Goal: Task Accomplishment & Management: Manage account settings

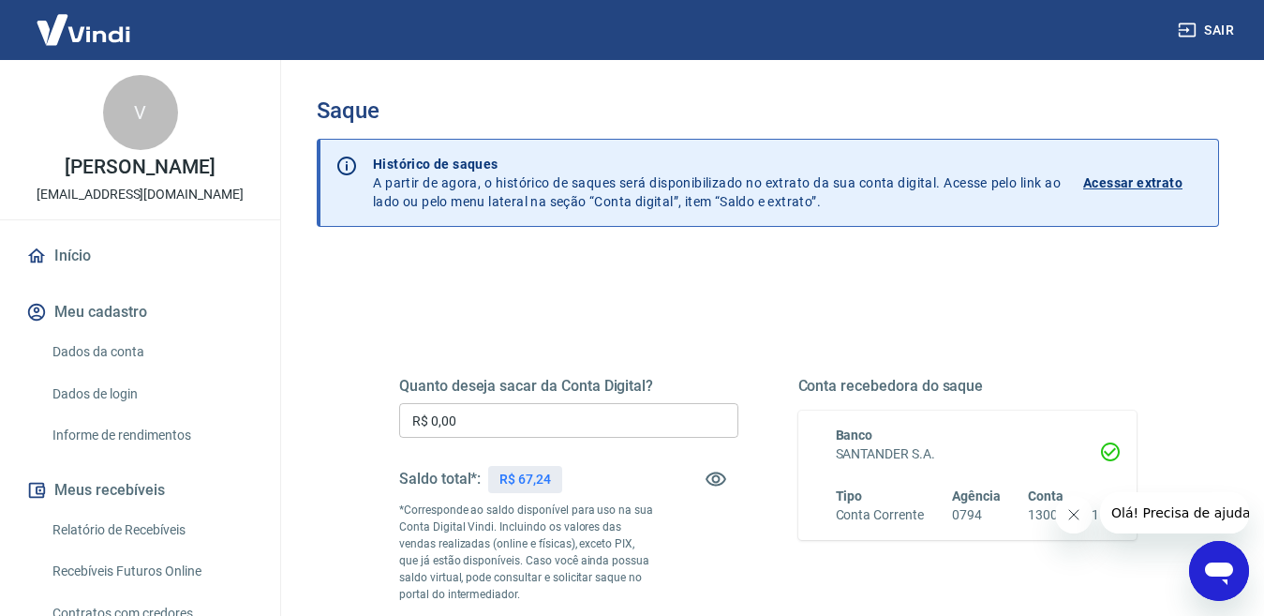
click at [597, 424] on input "R$ 0,00" at bounding box center [568, 420] width 339 height 35
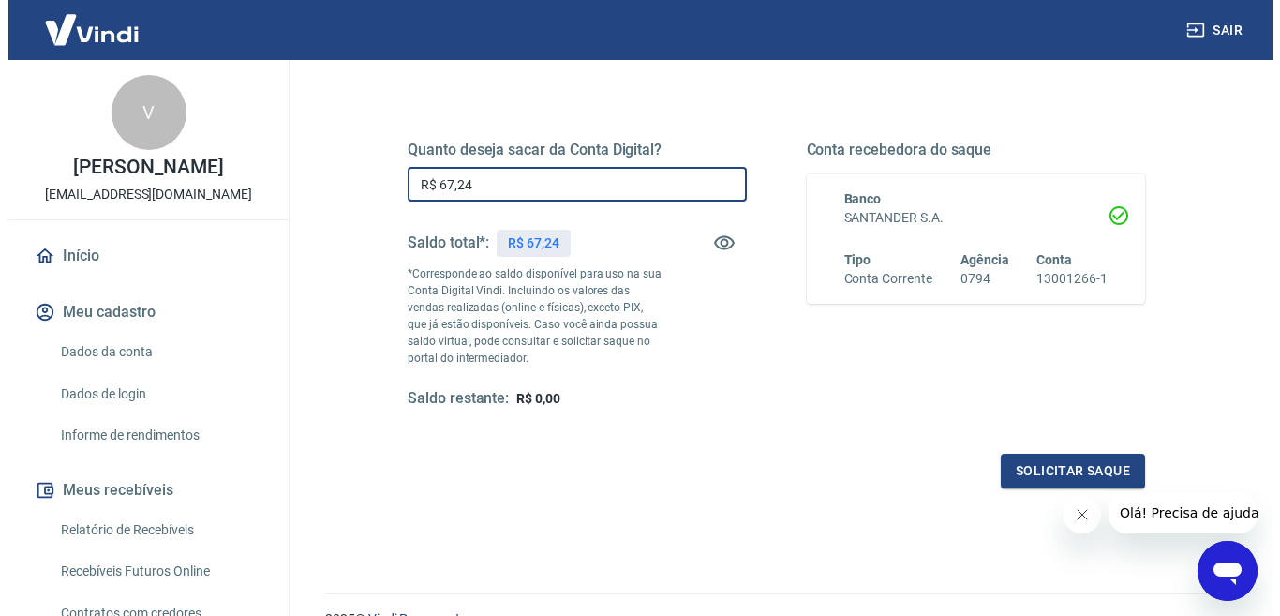
scroll to position [252, 0]
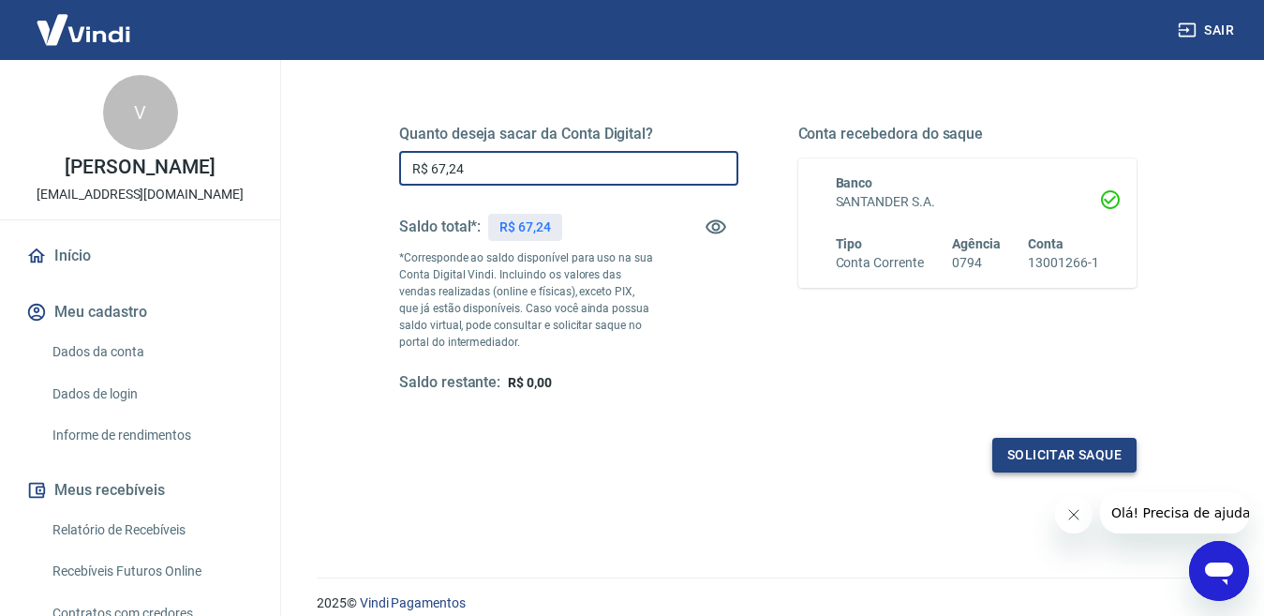
type input "R$ 67,24"
click at [1088, 443] on button "Solicitar saque" at bounding box center [1064, 455] width 144 height 35
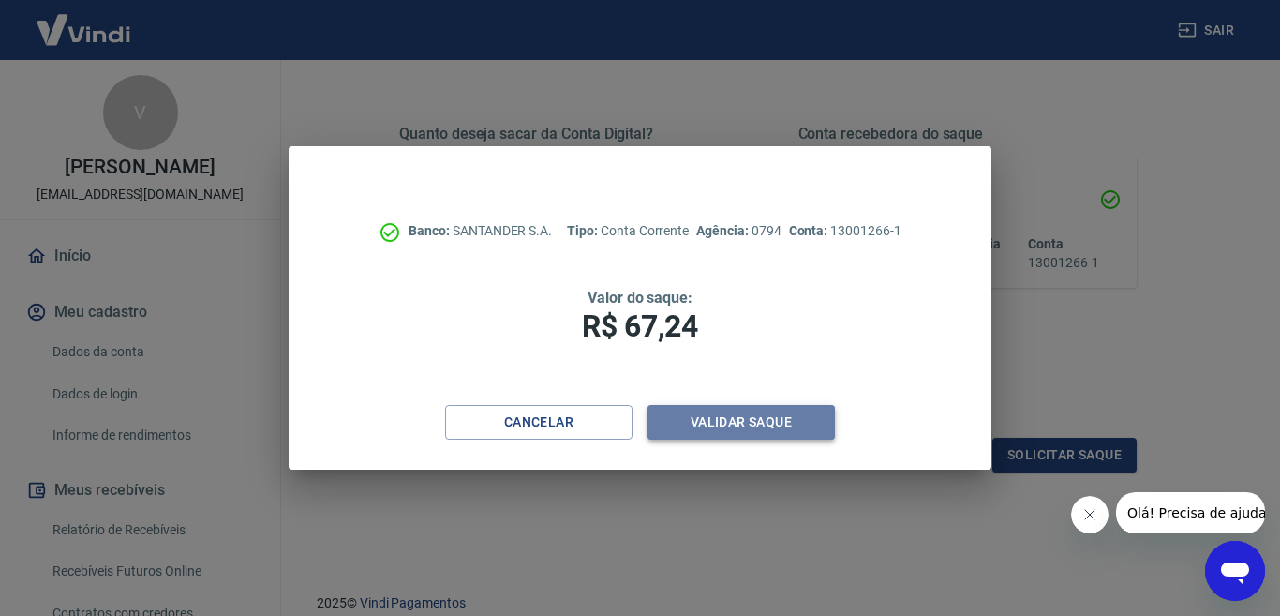
click at [818, 430] on button "Validar saque" at bounding box center [741, 422] width 187 height 35
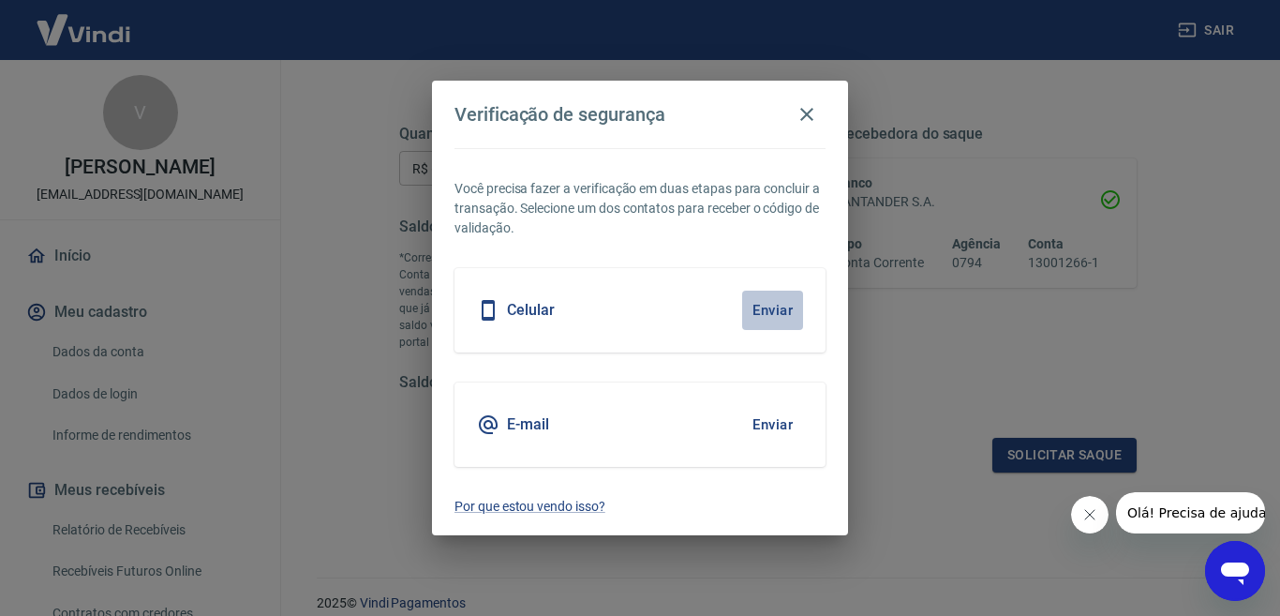
click at [773, 314] on button "Enviar" at bounding box center [772, 310] width 61 height 39
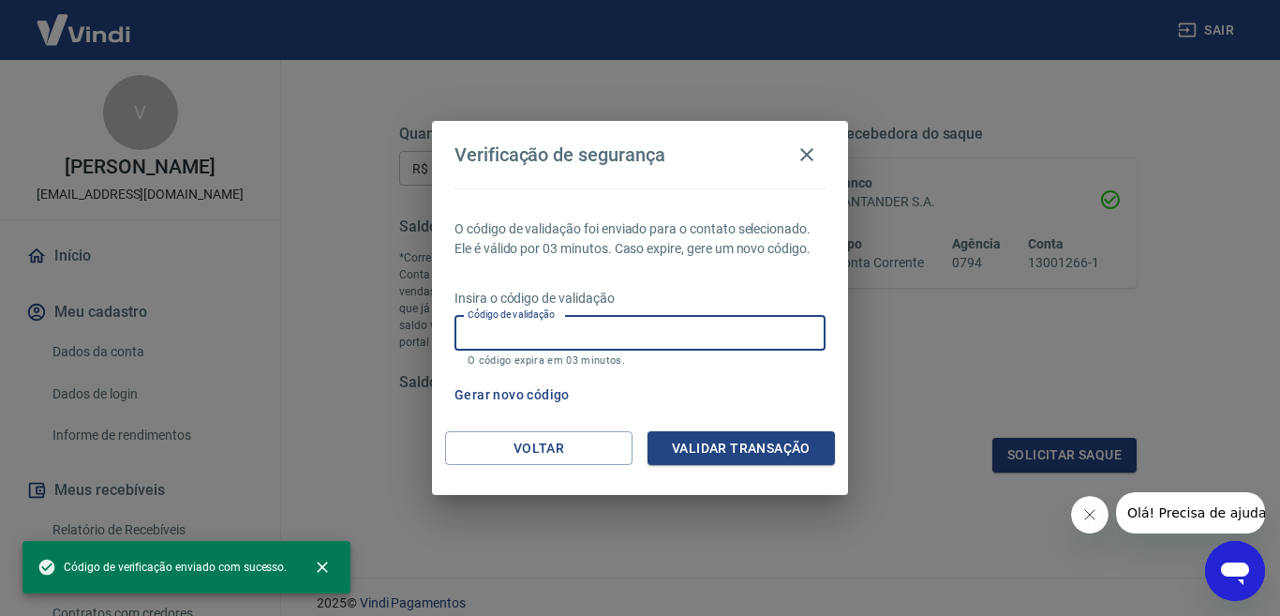
click at [699, 336] on input "Código de validação" at bounding box center [640, 333] width 371 height 35
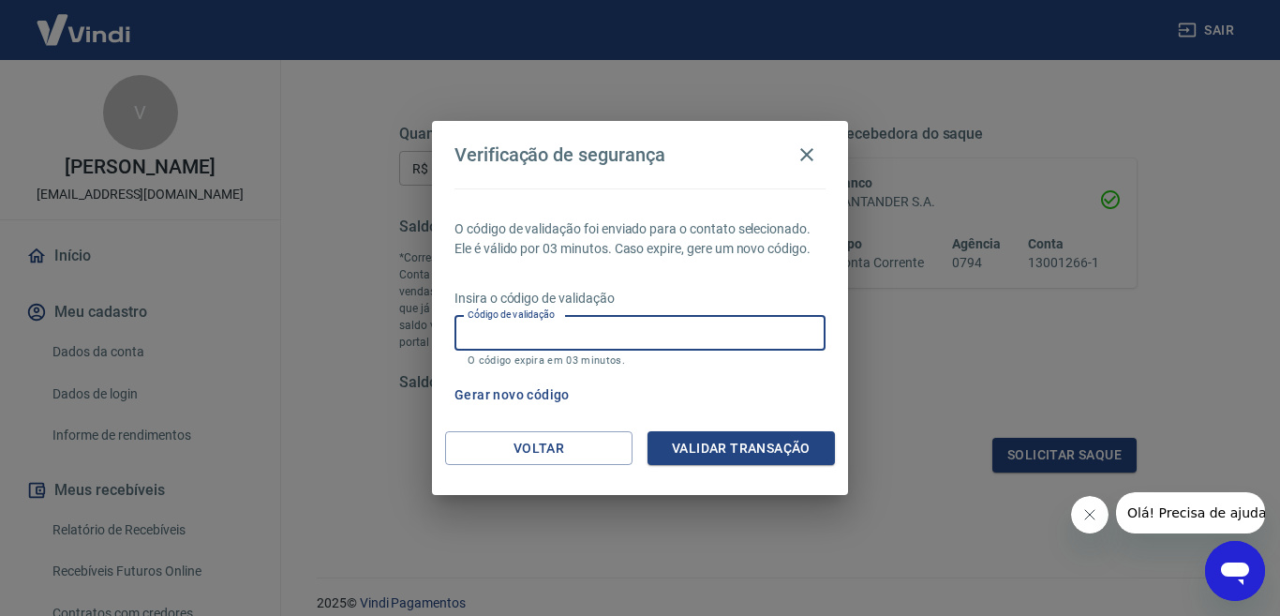
click at [699, 334] on input "Código de validação" at bounding box center [640, 333] width 371 height 35
click at [590, 346] on input "Código de validação" at bounding box center [640, 333] width 371 height 35
type input "555689"
click at [702, 447] on button "Validar transação" at bounding box center [741, 448] width 187 height 35
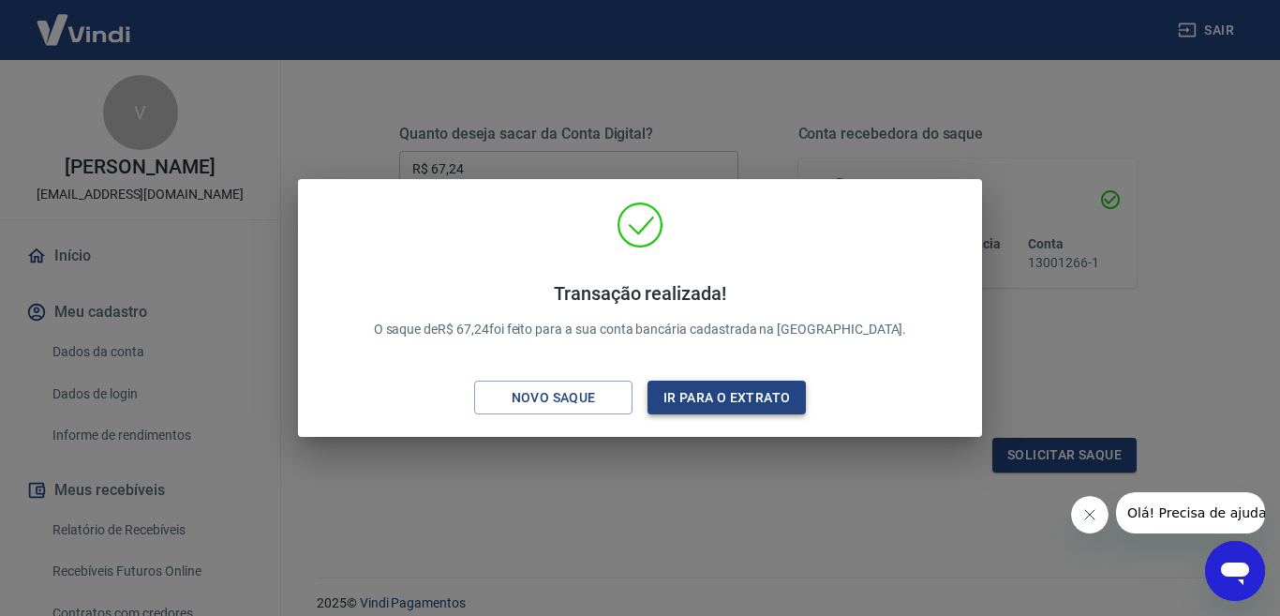
click at [715, 406] on button "Ir para o extrato" at bounding box center [727, 398] width 158 height 35
